Goal: Participate in discussion: Engage in conversation with other users on a specific topic

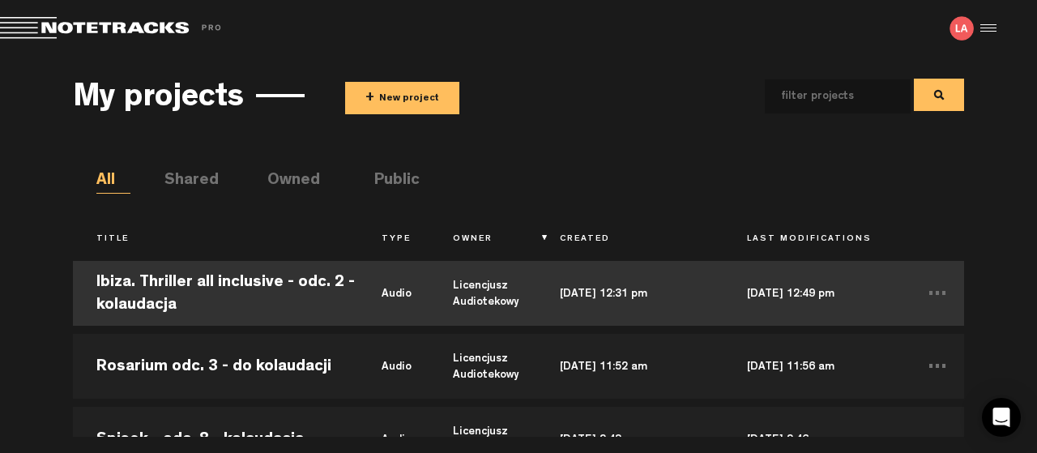
click at [176, 282] on td "Ibiza. Thriller all inclusive - odc. 2 - kolaudacja" at bounding box center [215, 293] width 285 height 73
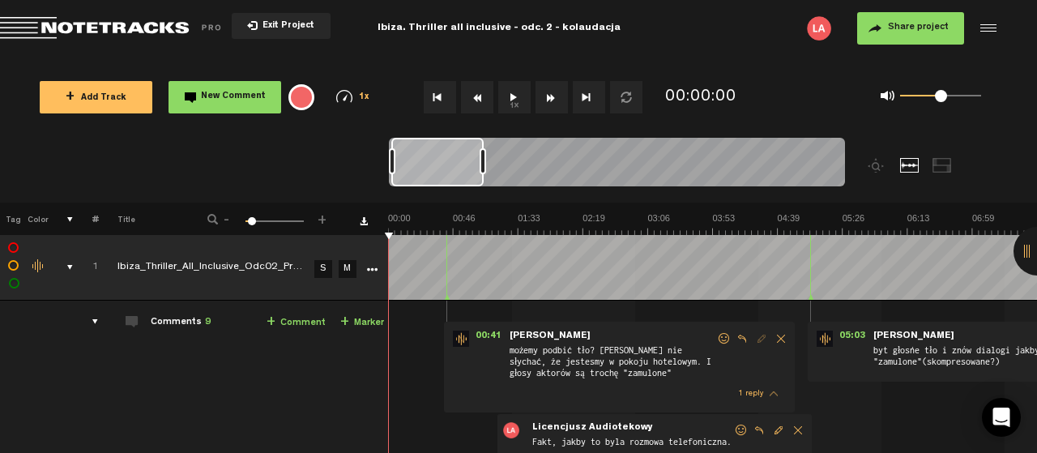
click at [515, 98] on button "1x" at bounding box center [514, 97] width 32 height 32
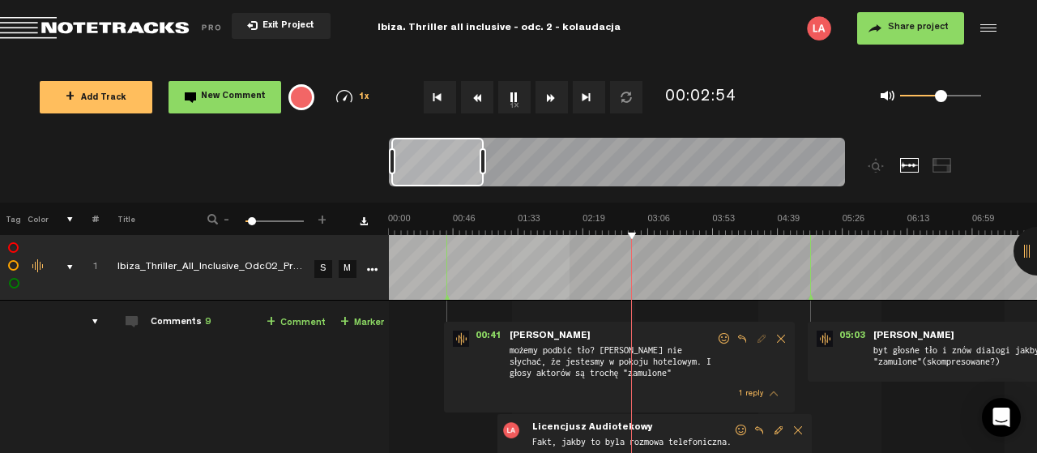
click at [511, 93] on button "1x" at bounding box center [514, 97] width 32 height 32
drag, startPoint x: 941, startPoint y: 95, endPoint x: 950, endPoint y: 96, distance: 9.9
click at [950, 96] on span at bounding box center [950, 96] width 12 height 12
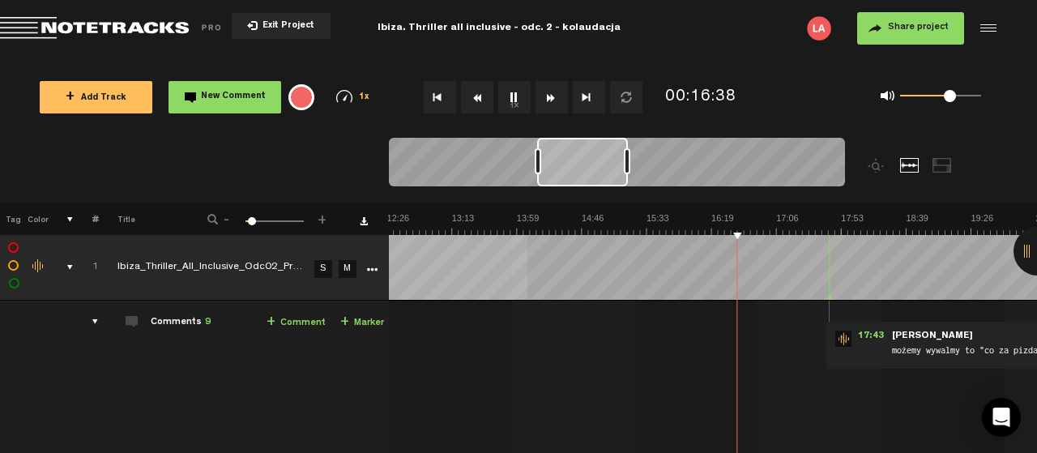
scroll to position [0, 1039]
click at [511, 93] on button "1x" at bounding box center [514, 97] width 32 height 32
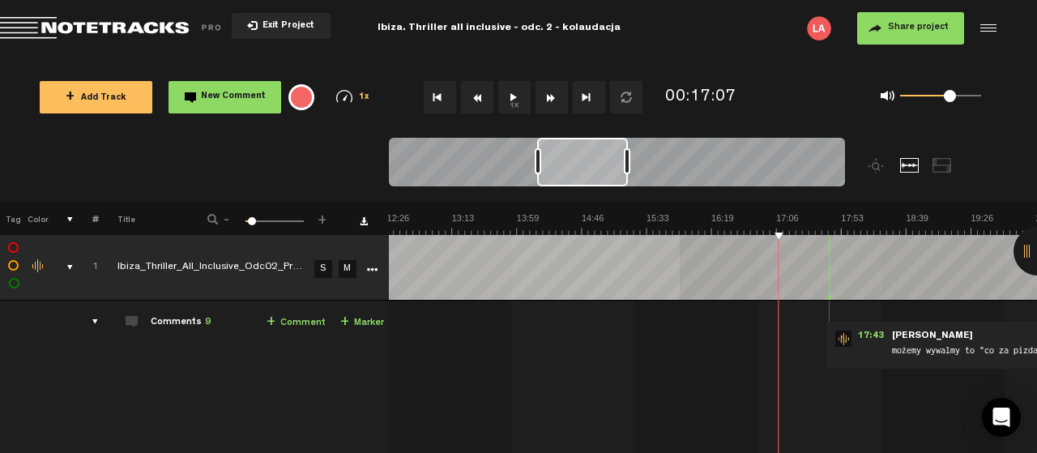
click at [511, 93] on button "1x" at bounding box center [514, 97] width 32 height 32
click at [515, 90] on button "1x" at bounding box center [514, 97] width 32 height 32
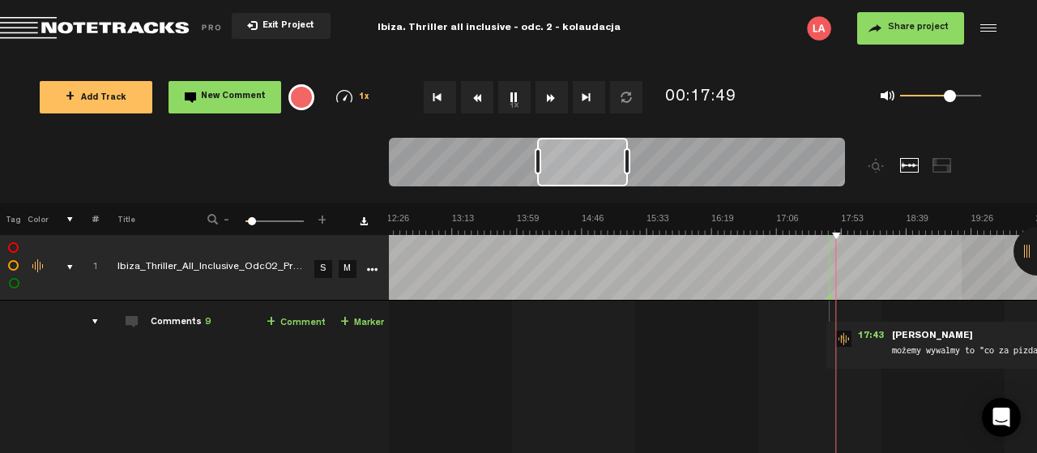
scroll to position [0, 1]
click at [1027, 250] on div at bounding box center [1038, 251] width 49 height 49
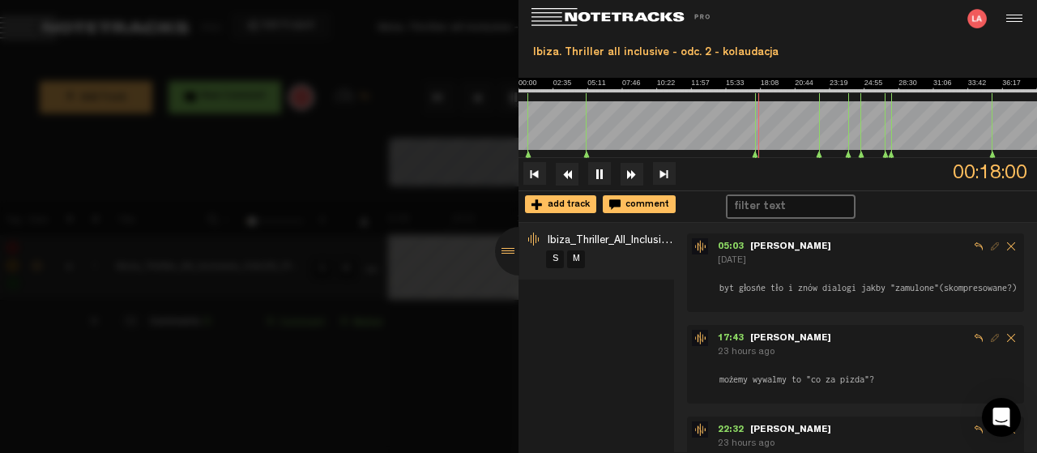
scroll to position [263, 0]
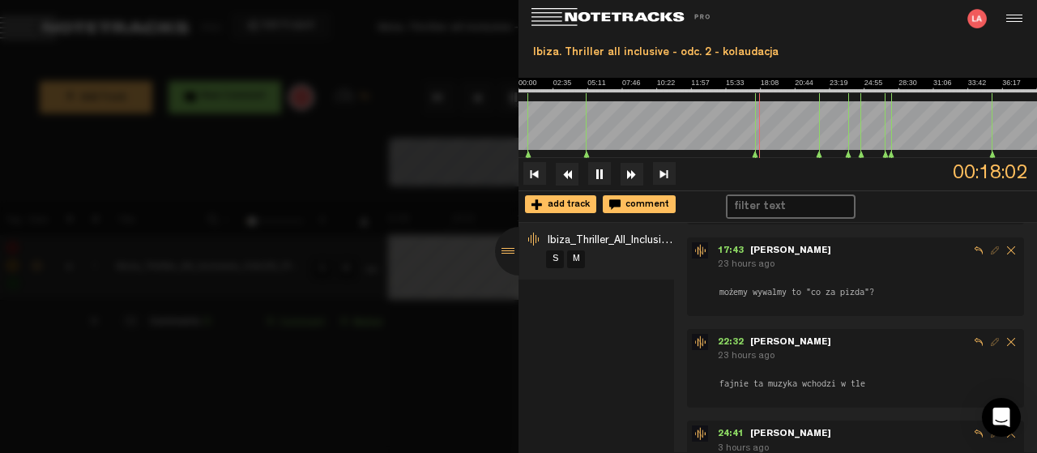
click at [978, 258] on span "Reply to comment" at bounding box center [979, 250] width 16 height 16
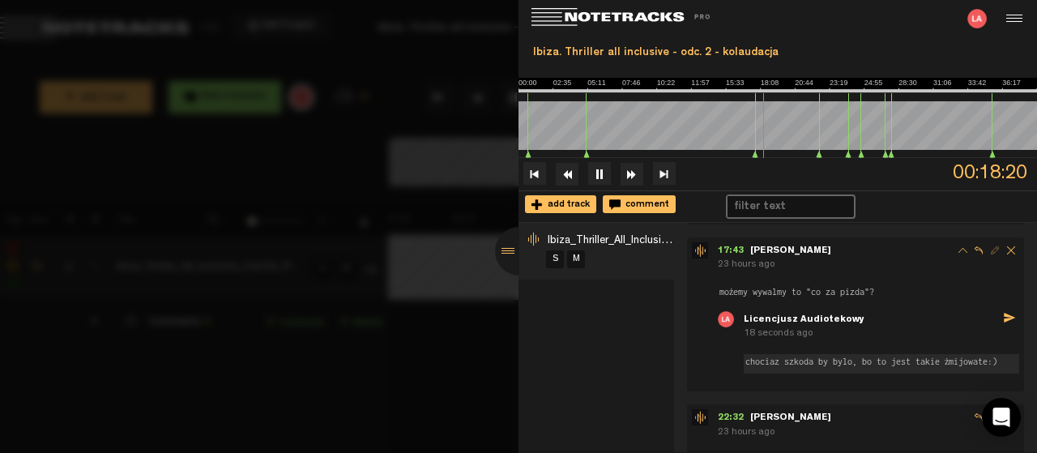
type textarea "chociaz szkoda by bylo, bo to jest takie żmijowate:)"
click at [1009, 323] on icon "send" at bounding box center [1009, 317] width 13 height 13
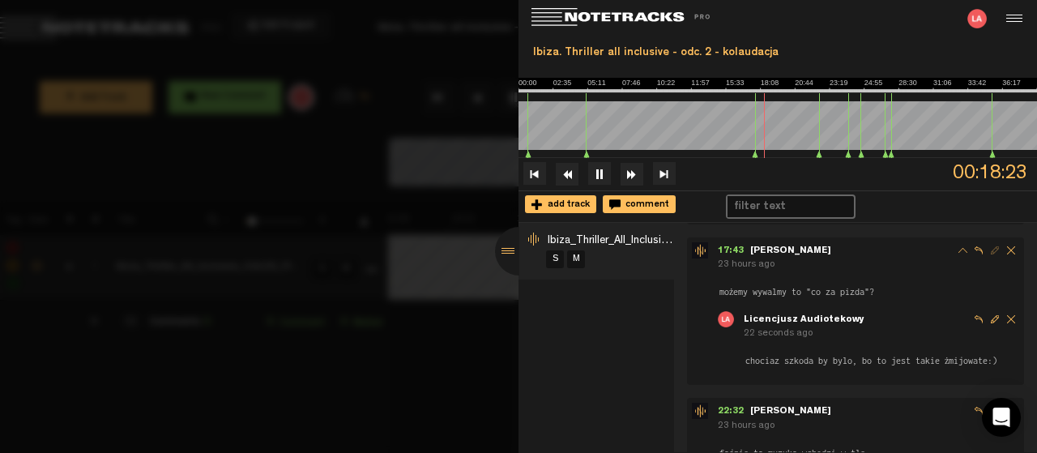
click at [506, 248] on div at bounding box center [519, 251] width 49 height 49
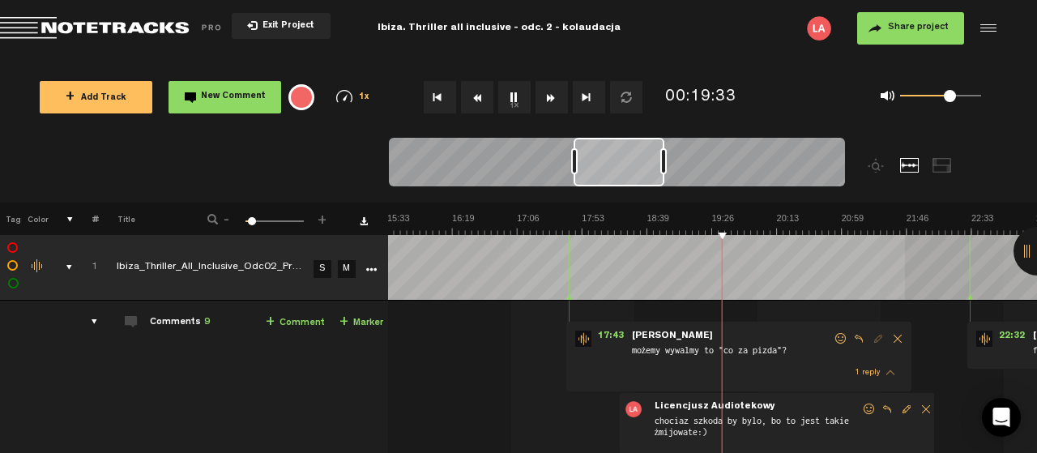
scroll to position [0, 1299]
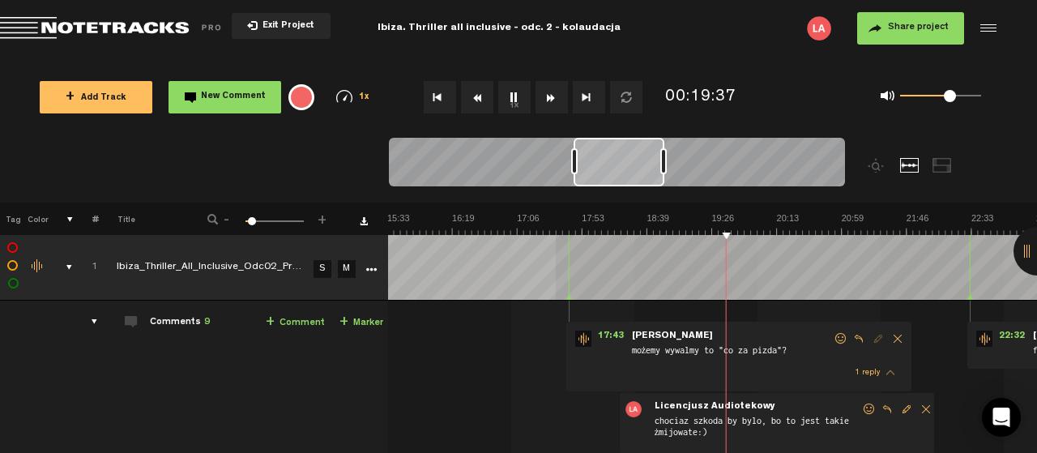
click at [512, 95] on button "1x" at bounding box center [514, 97] width 32 height 32
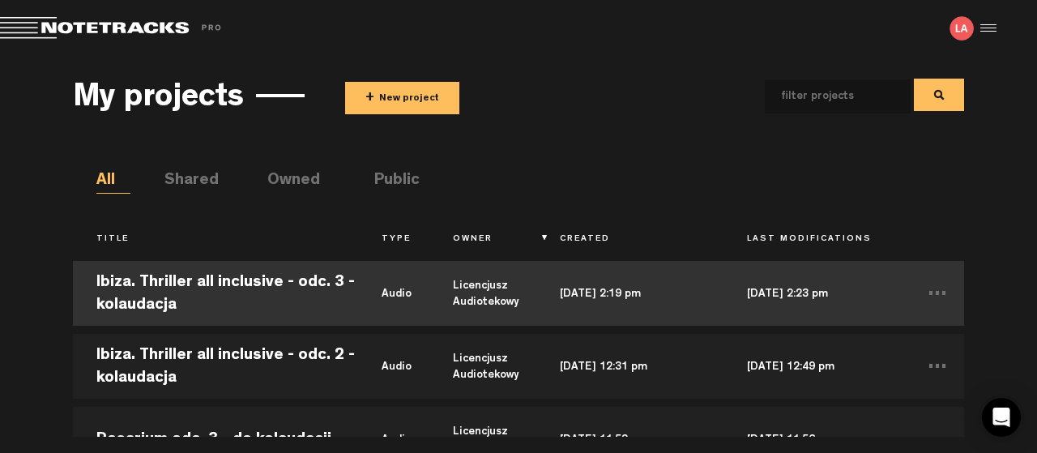
click at [226, 281] on td "Ibiza. Thriller all inclusive - odc. 3 - kolaudacja" at bounding box center [215, 293] width 285 height 73
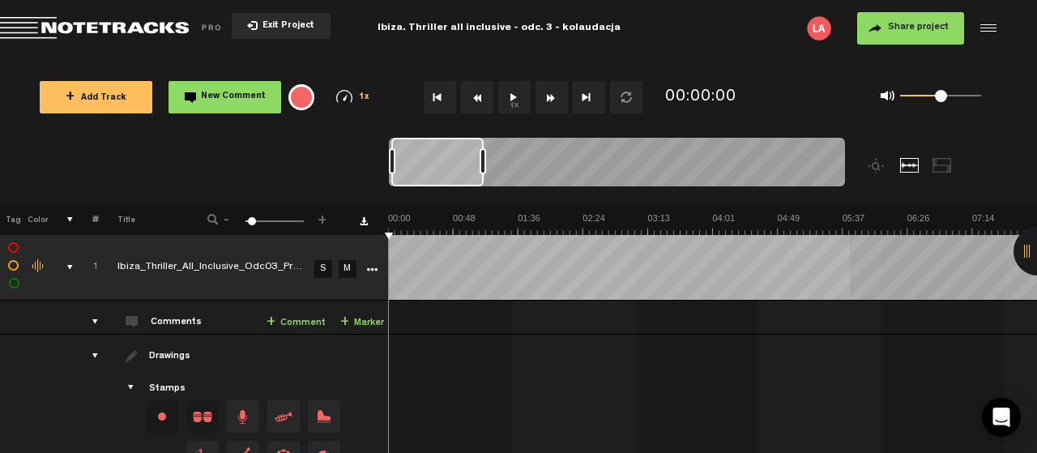
click at [286, 22] on span "Exit Project" at bounding box center [286, 26] width 57 height 9
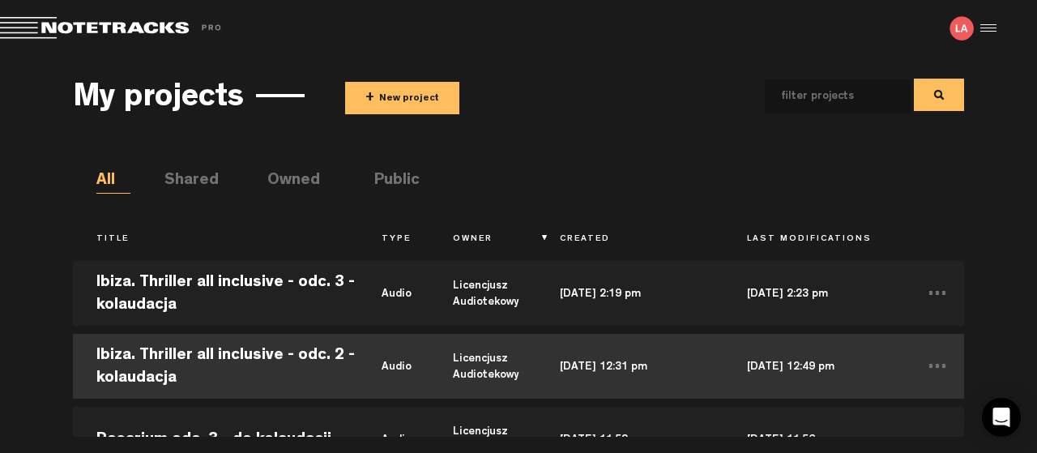
click at [183, 357] on td "Ibiza. Thriller all inclusive - odc. 2 - kolaudacja" at bounding box center [215, 366] width 285 height 73
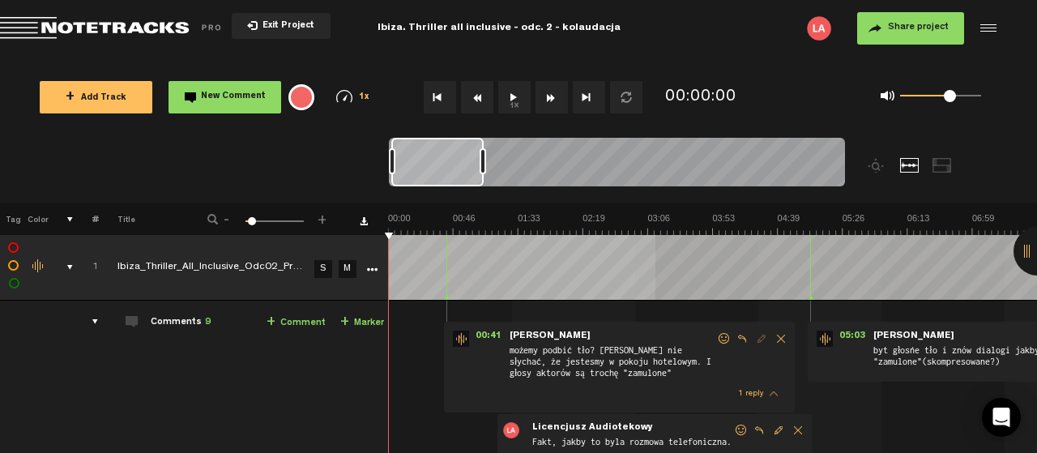
click at [511, 93] on button "1x" at bounding box center [514, 97] width 32 height 32
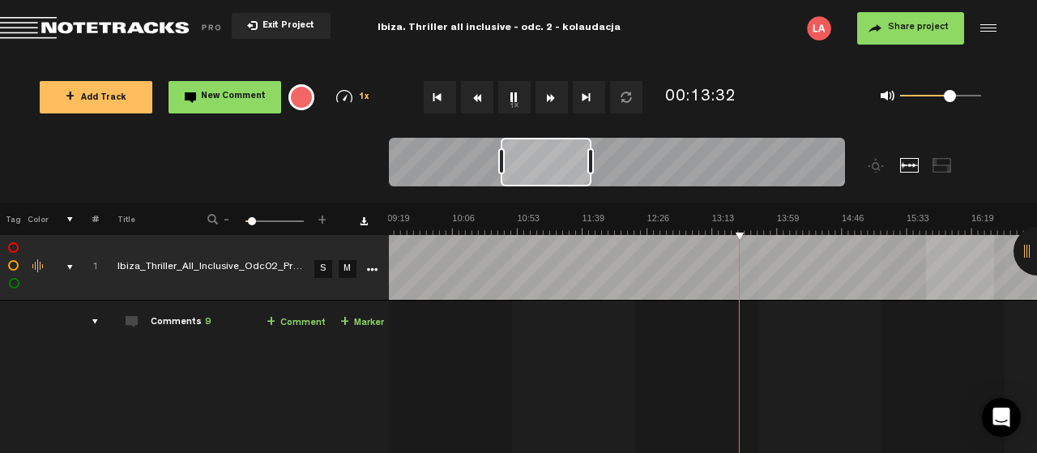
scroll to position [0, 779]
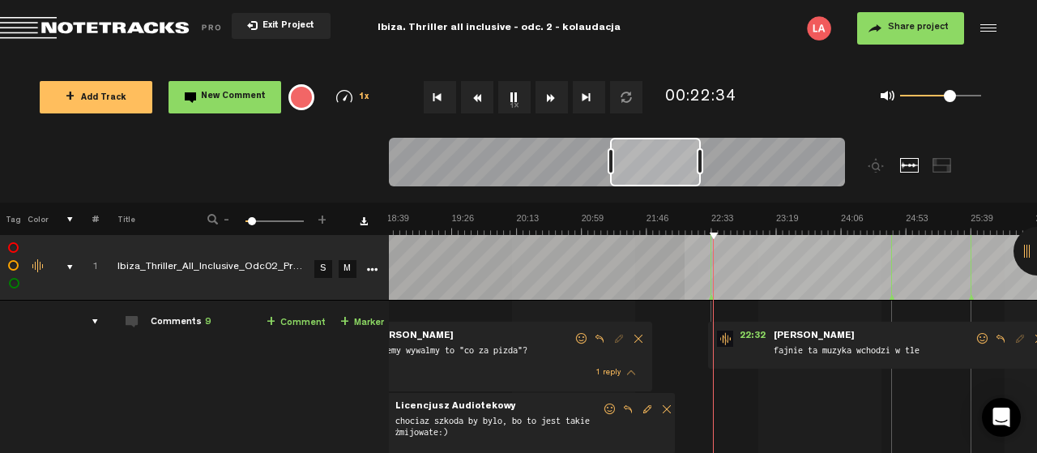
scroll to position [0, 1559]
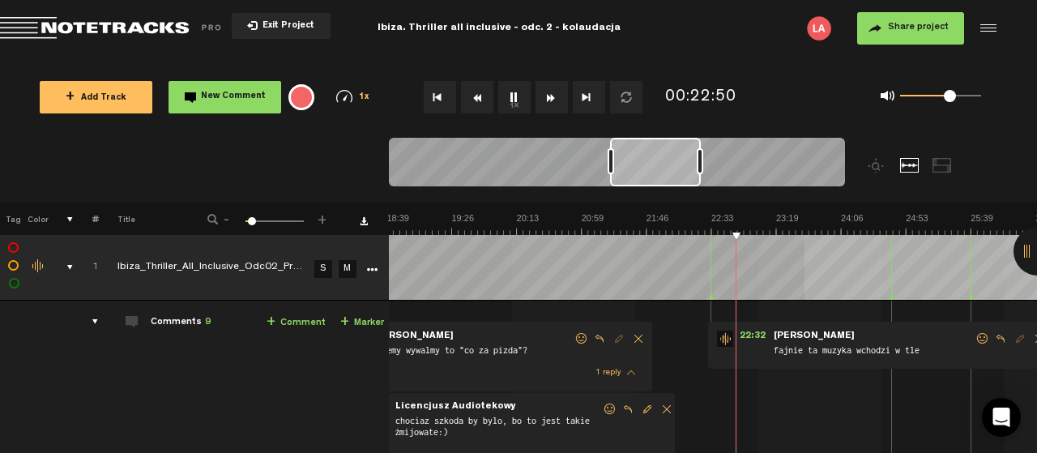
click at [983, 333] on span at bounding box center [983, 338] width 16 height 11
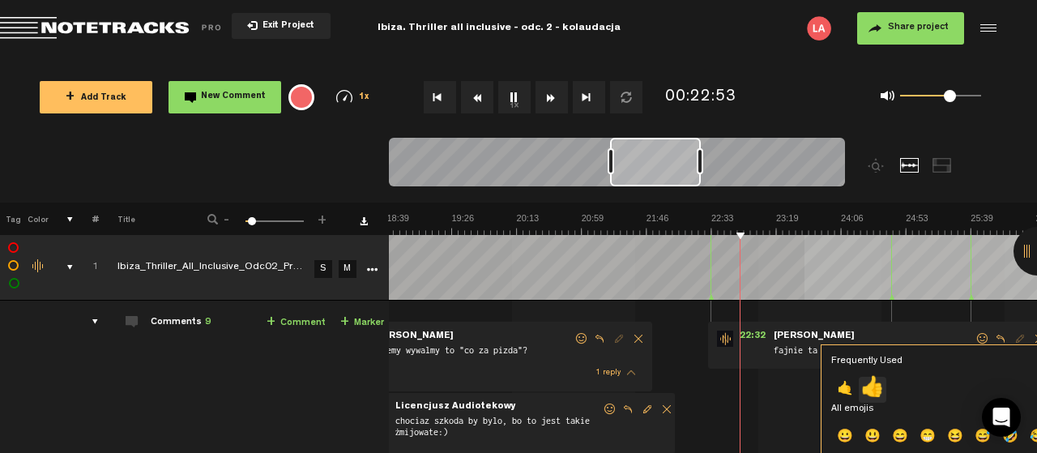
click at [876, 383] on p "👍" at bounding box center [873, 390] width 28 height 26
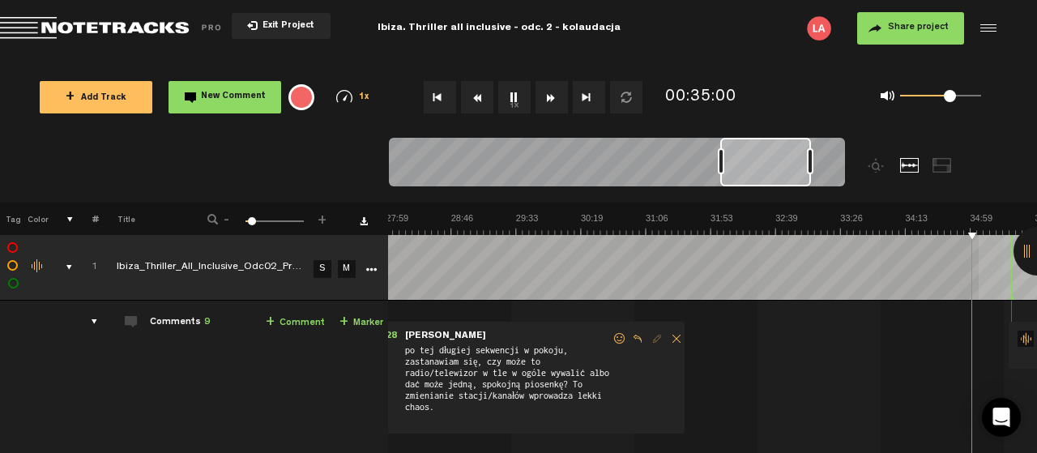
scroll to position [0, 2598]
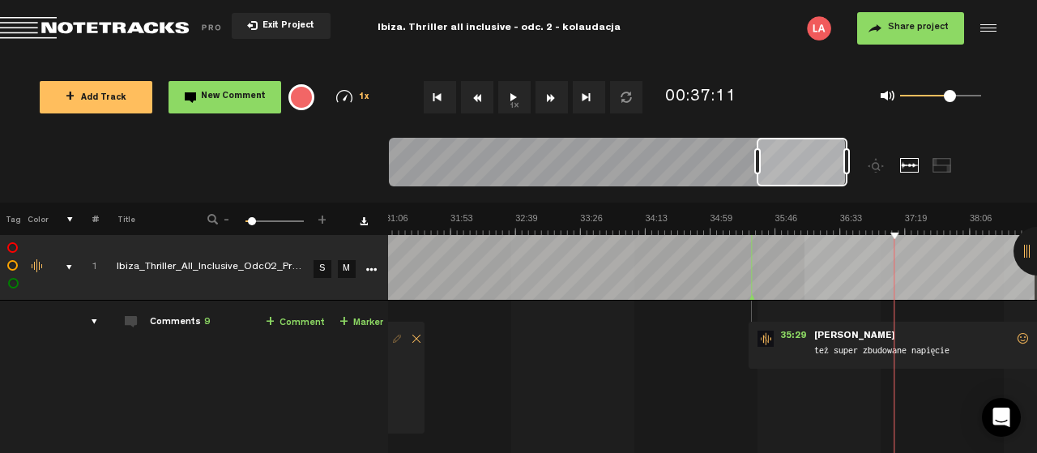
click at [513, 95] on button "1x" at bounding box center [514, 97] width 32 height 32
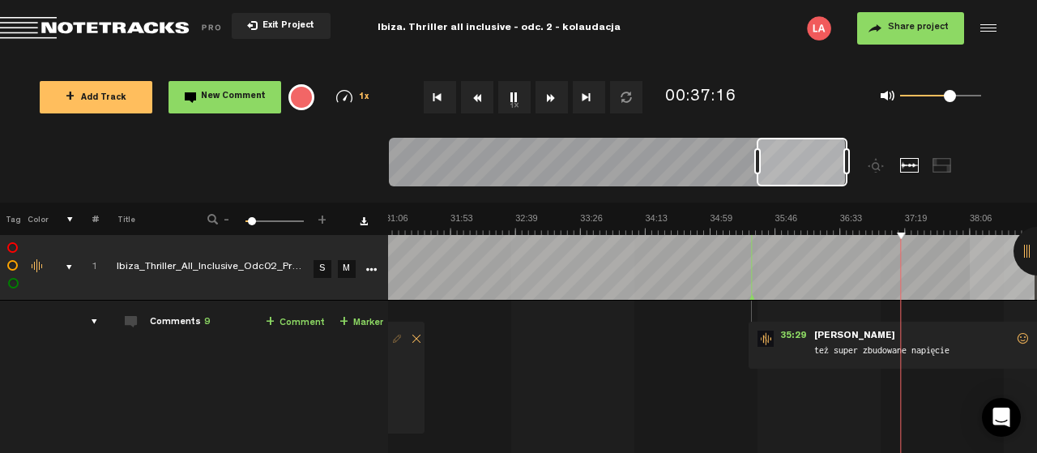
click at [1019, 338] on span at bounding box center [1023, 338] width 16 height 11
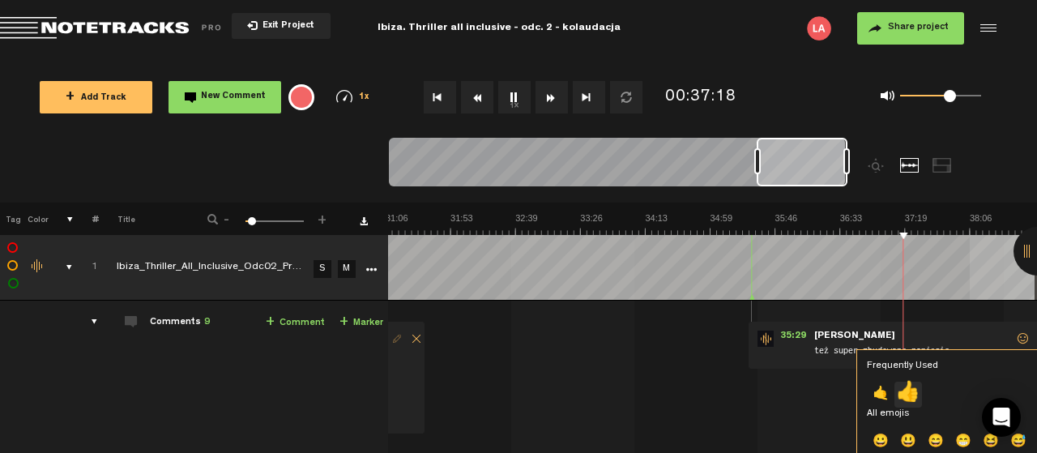
click at [908, 387] on p "👍" at bounding box center [909, 395] width 28 height 26
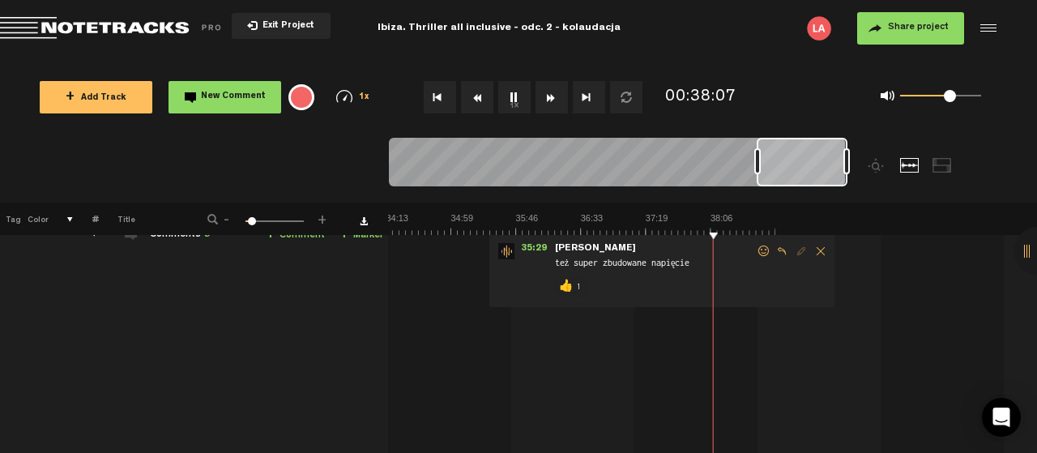
scroll to position [0, 2858]
